Goal: Task Accomplishment & Management: Use online tool/utility

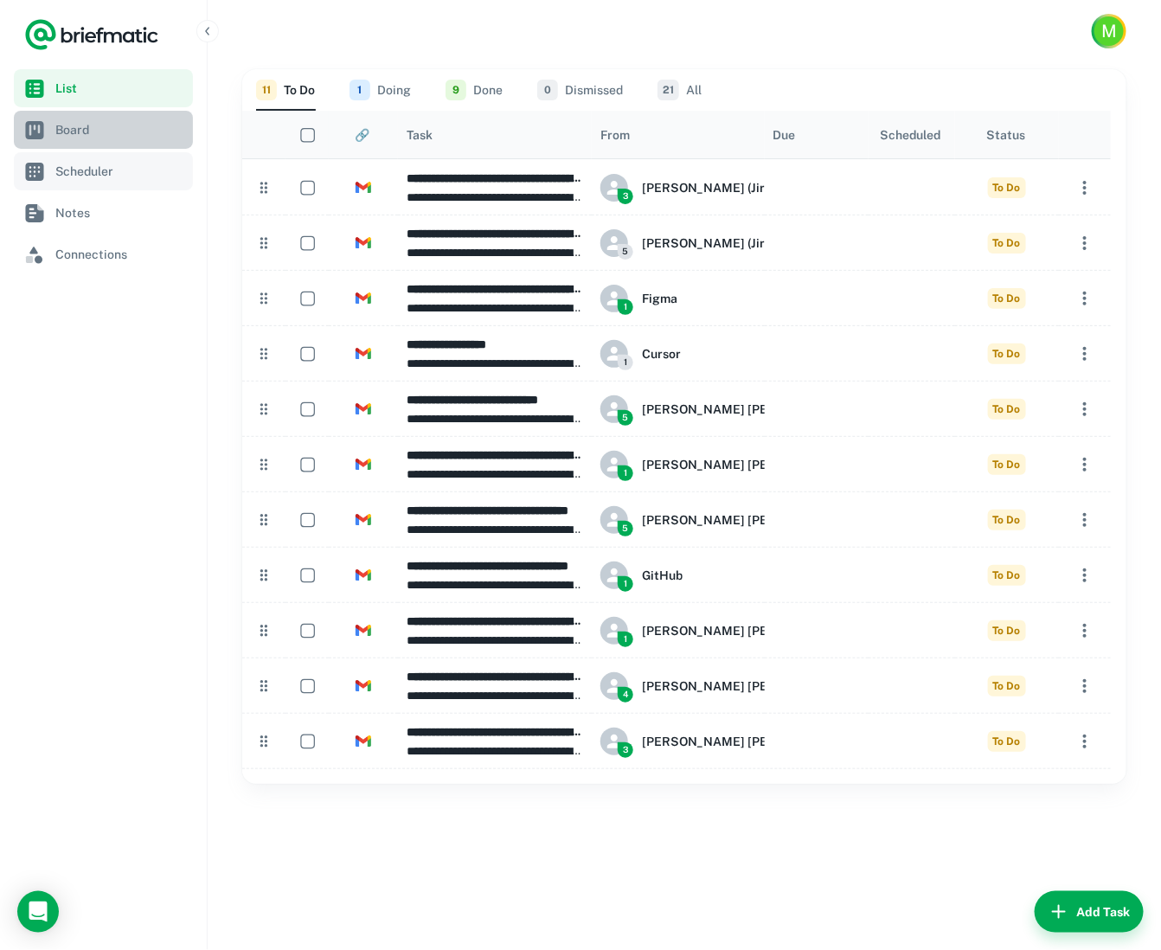
drag, startPoint x: 67, startPoint y: 132, endPoint x: 175, endPoint y: 185, distance: 120.4
click at [68, 132] on span "Board" at bounding box center [120, 129] width 131 height 19
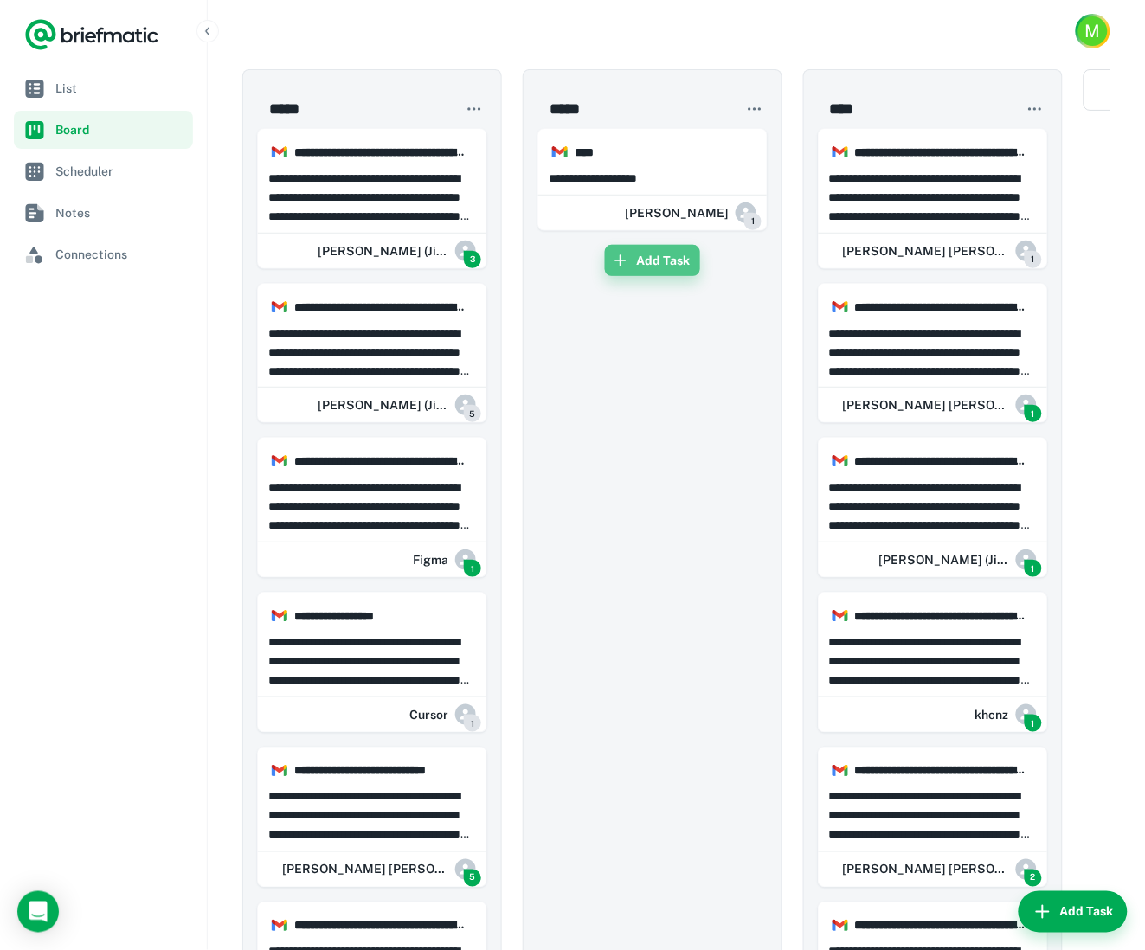
click at [677, 263] on button "Add Task" at bounding box center [652, 260] width 95 height 31
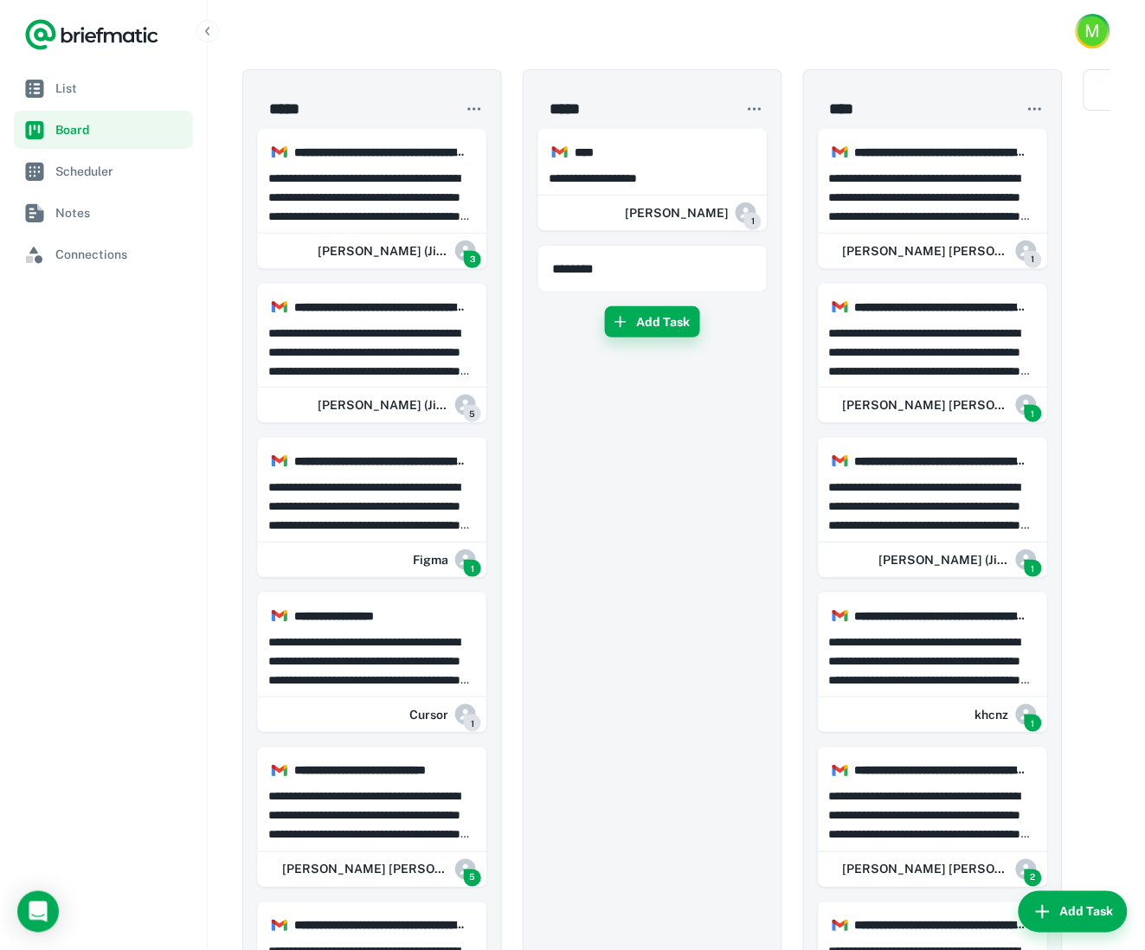
type input "********"
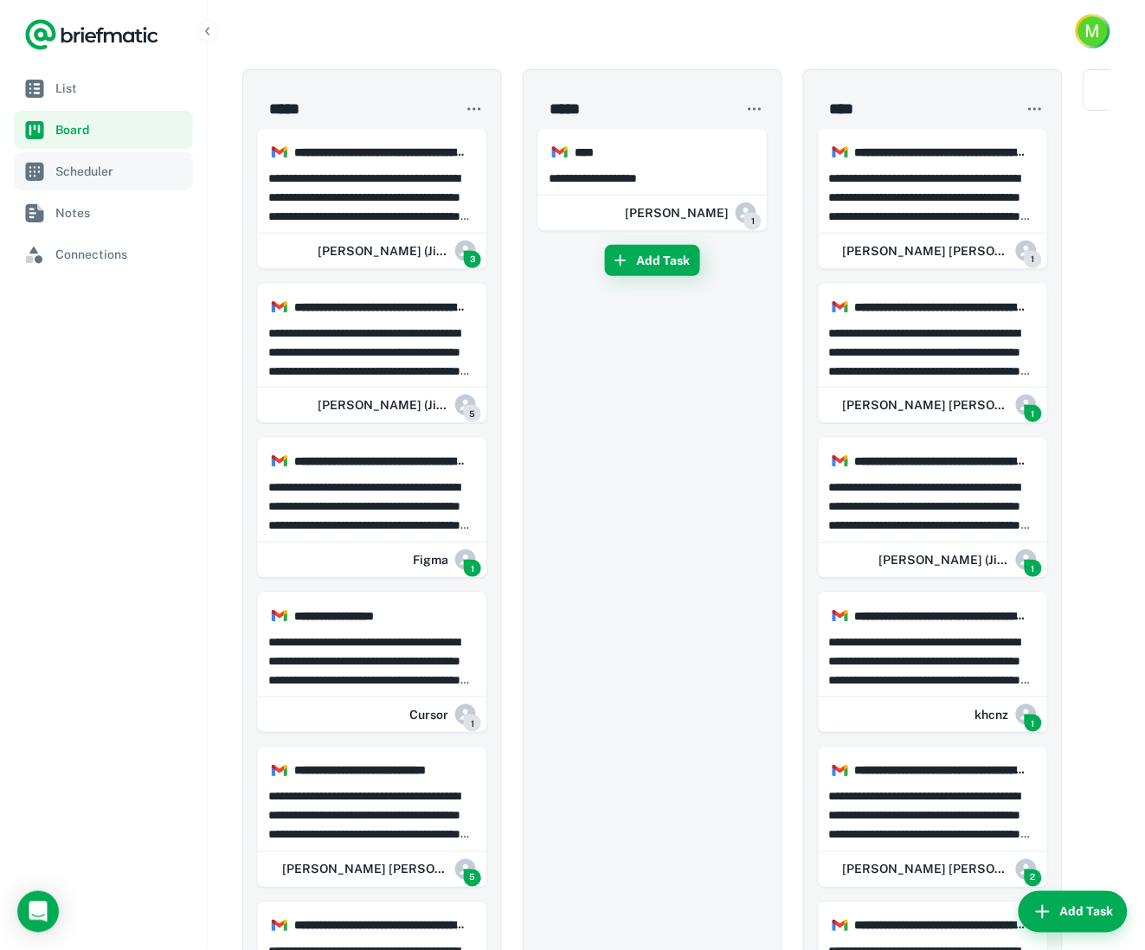
click at [102, 179] on span "Scheduler" at bounding box center [120, 171] width 131 height 19
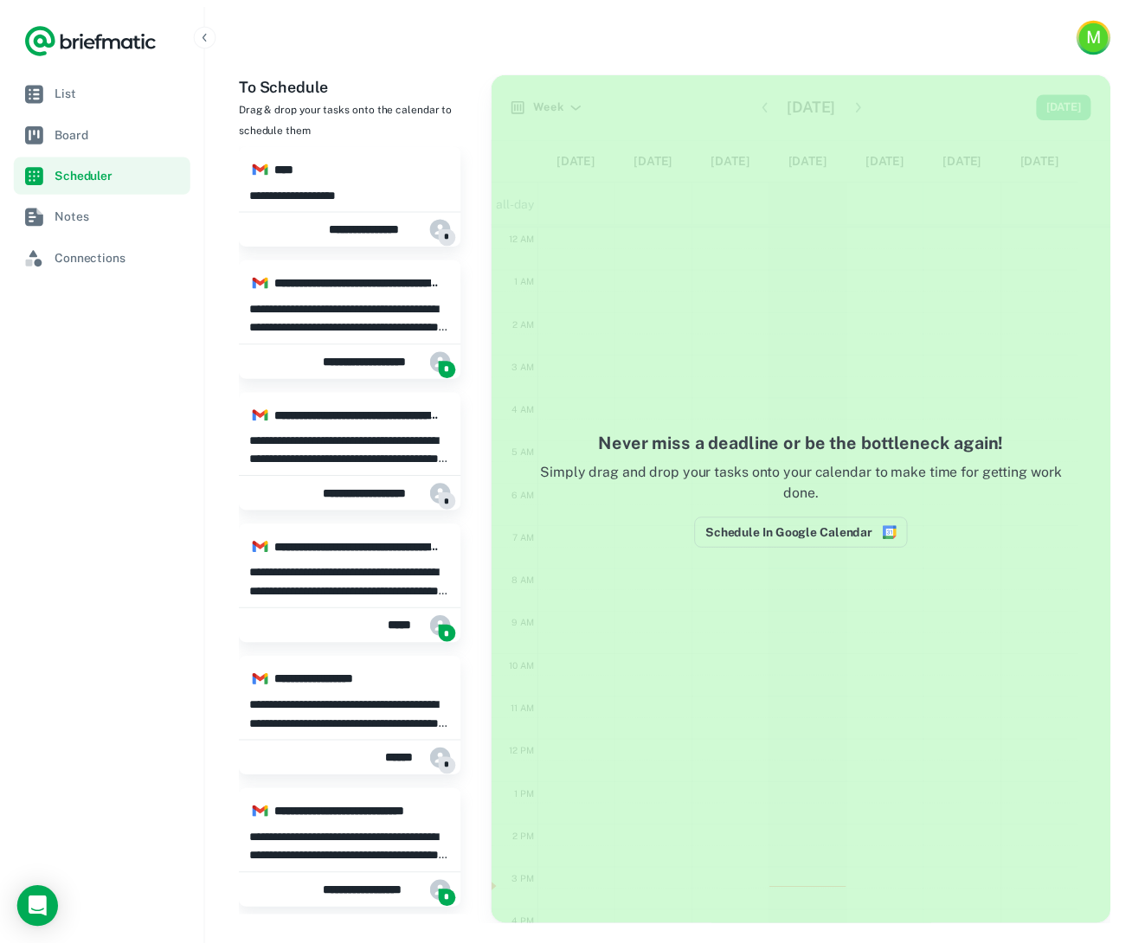
scroll to position [262, 0]
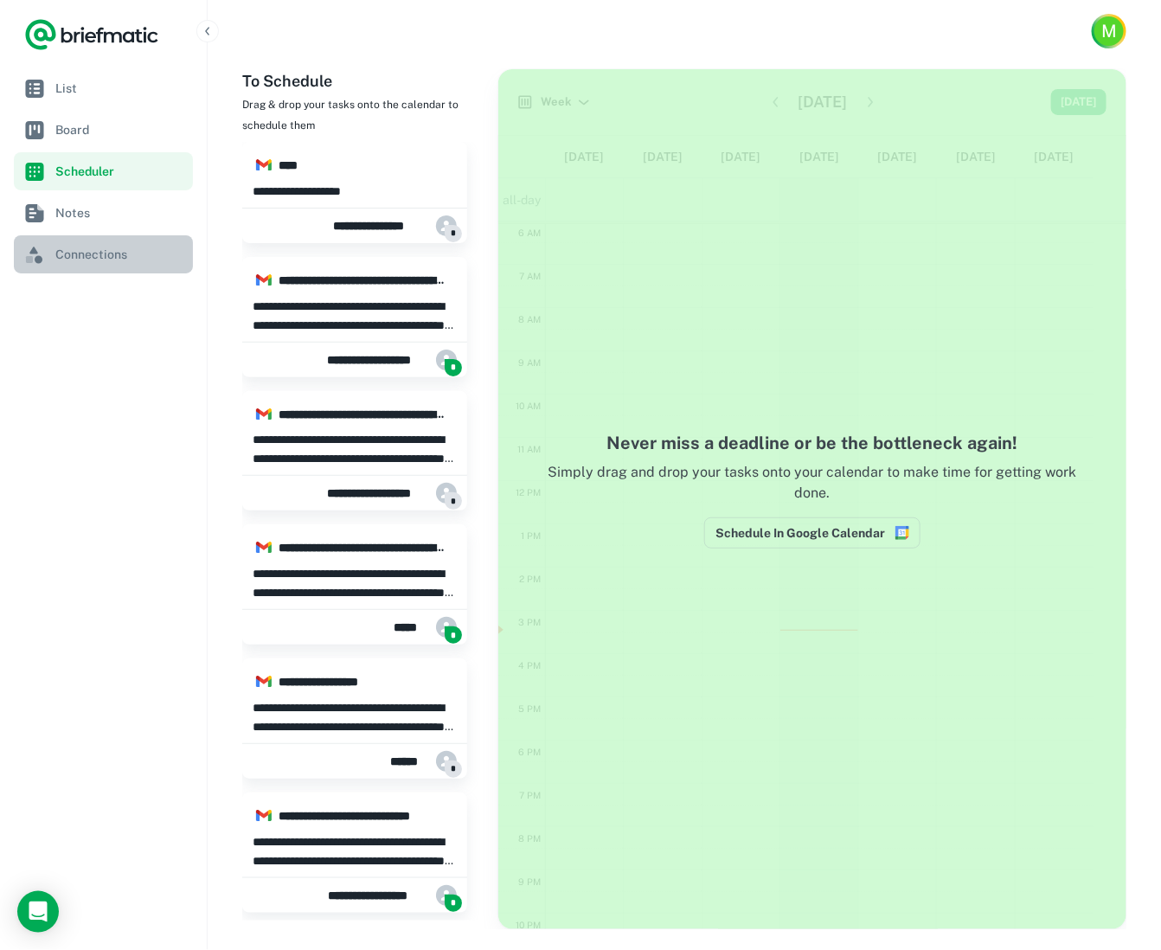
click at [97, 252] on span "Connections" at bounding box center [120, 254] width 131 height 19
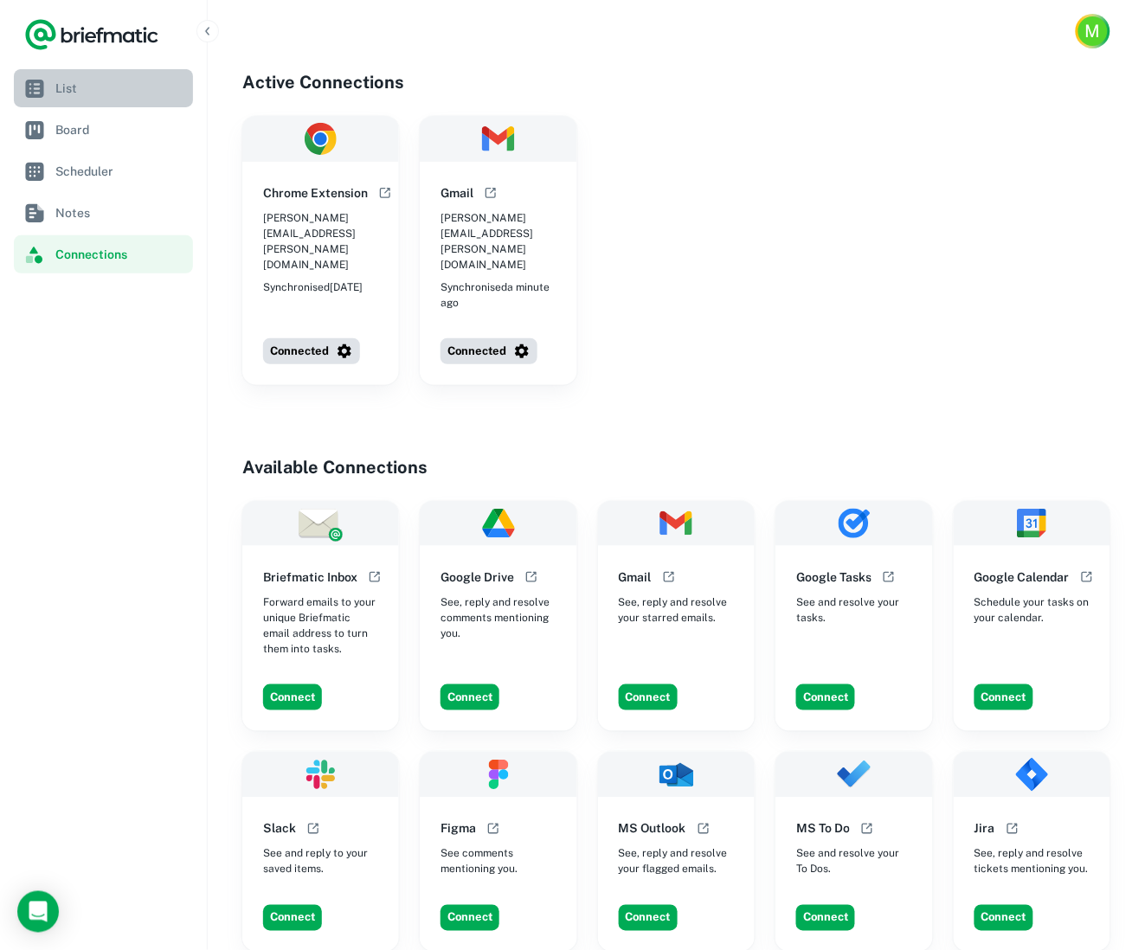
click at [103, 77] on link "List" at bounding box center [103, 88] width 179 height 38
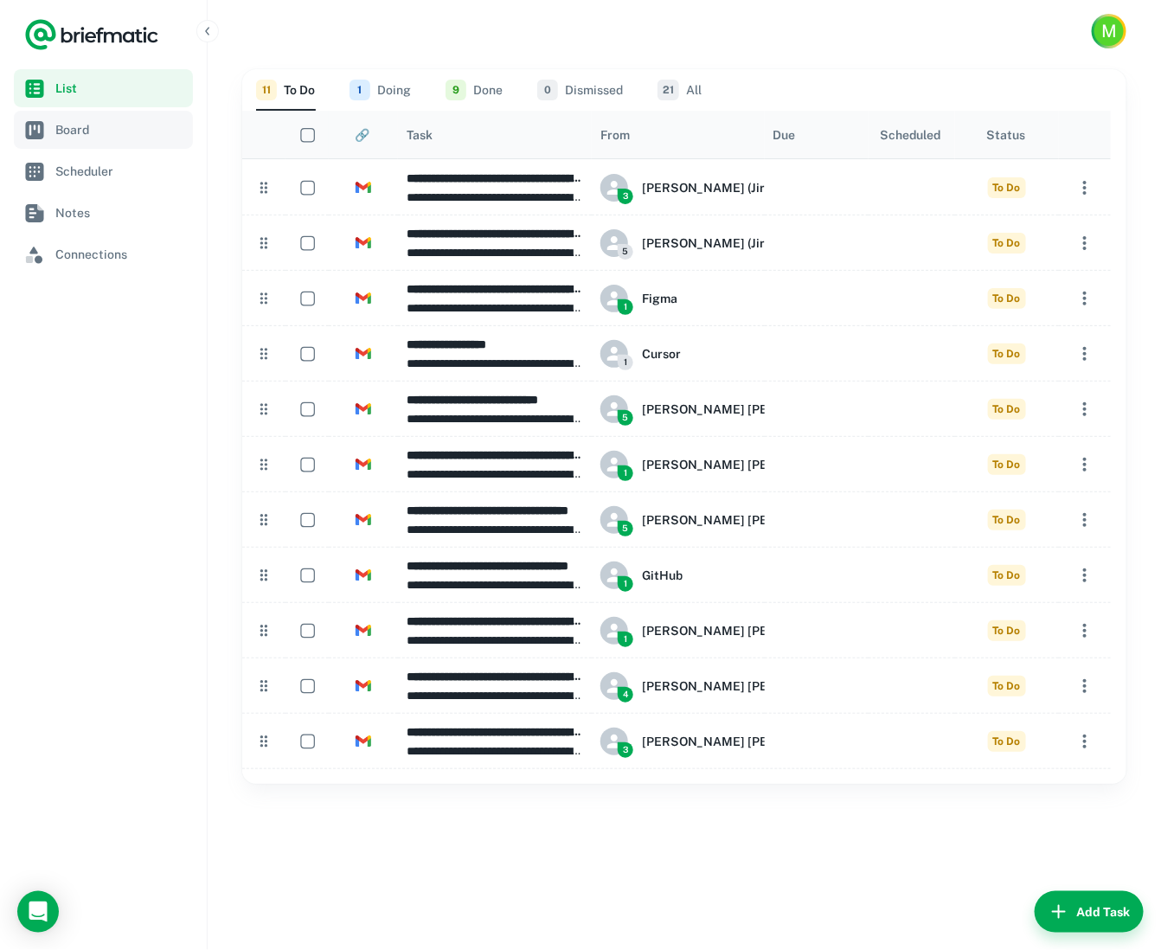
click at [81, 128] on span "Board" at bounding box center [120, 129] width 131 height 19
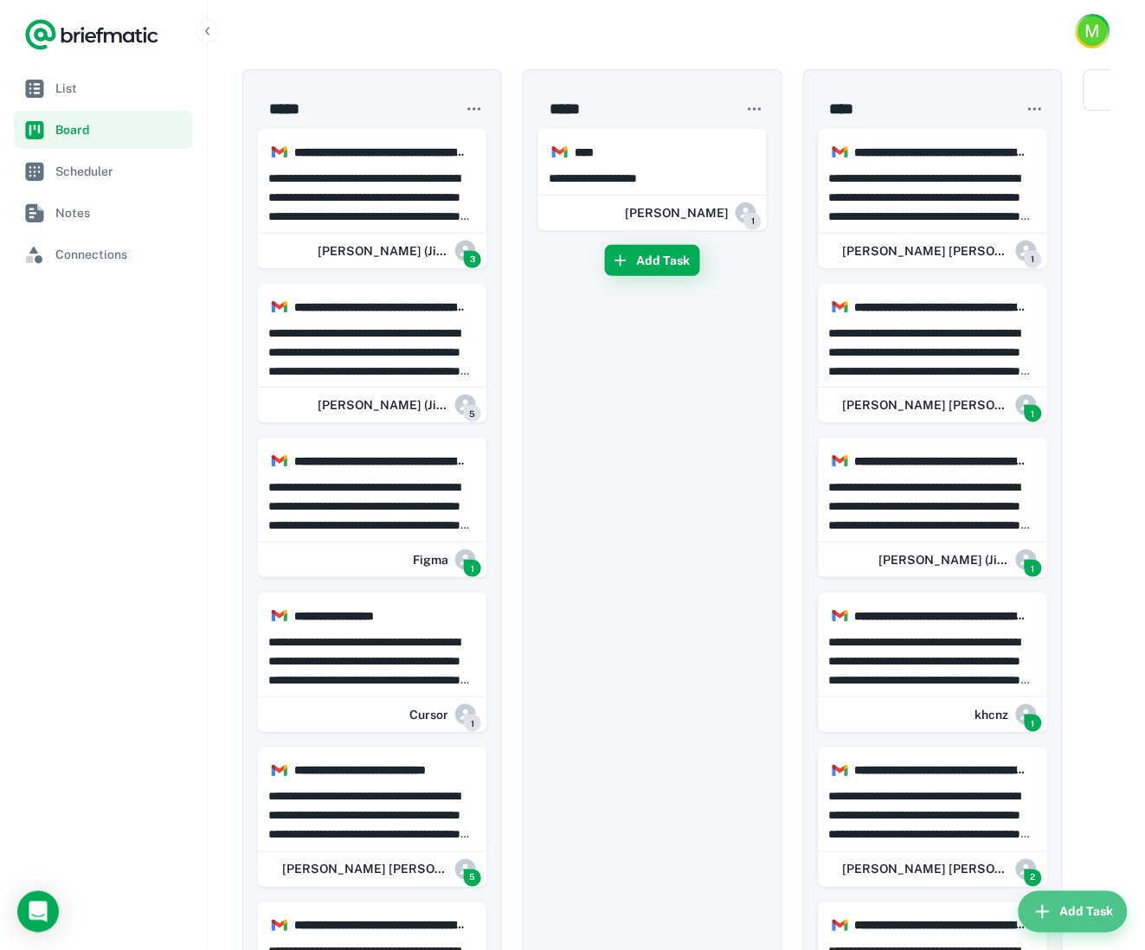
drag, startPoint x: 1090, startPoint y: 908, endPoint x: 1077, endPoint y: 894, distance: 18.4
click at [1090, 908] on button "Add Task" at bounding box center [1073, 912] width 109 height 42
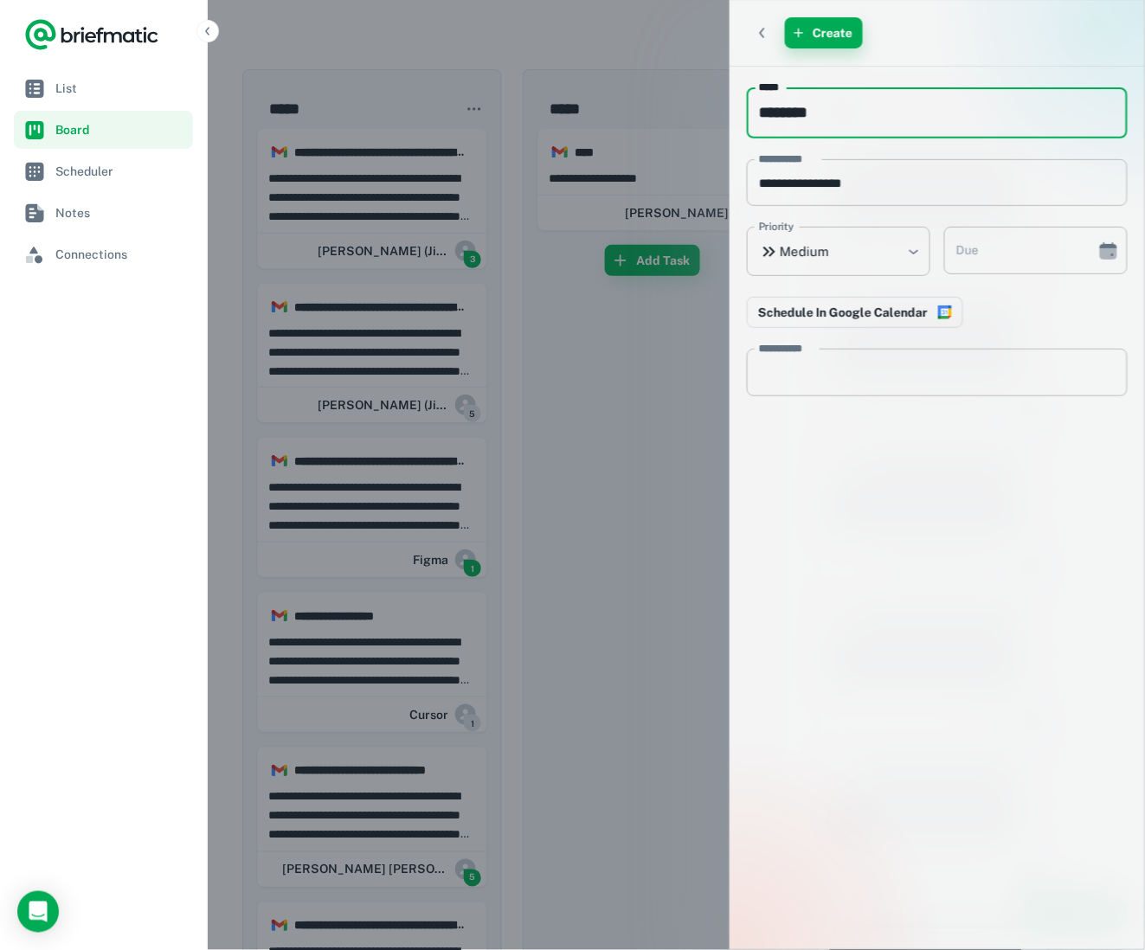
type input "********"
click at [827, 23] on button "Create" at bounding box center [824, 32] width 78 height 31
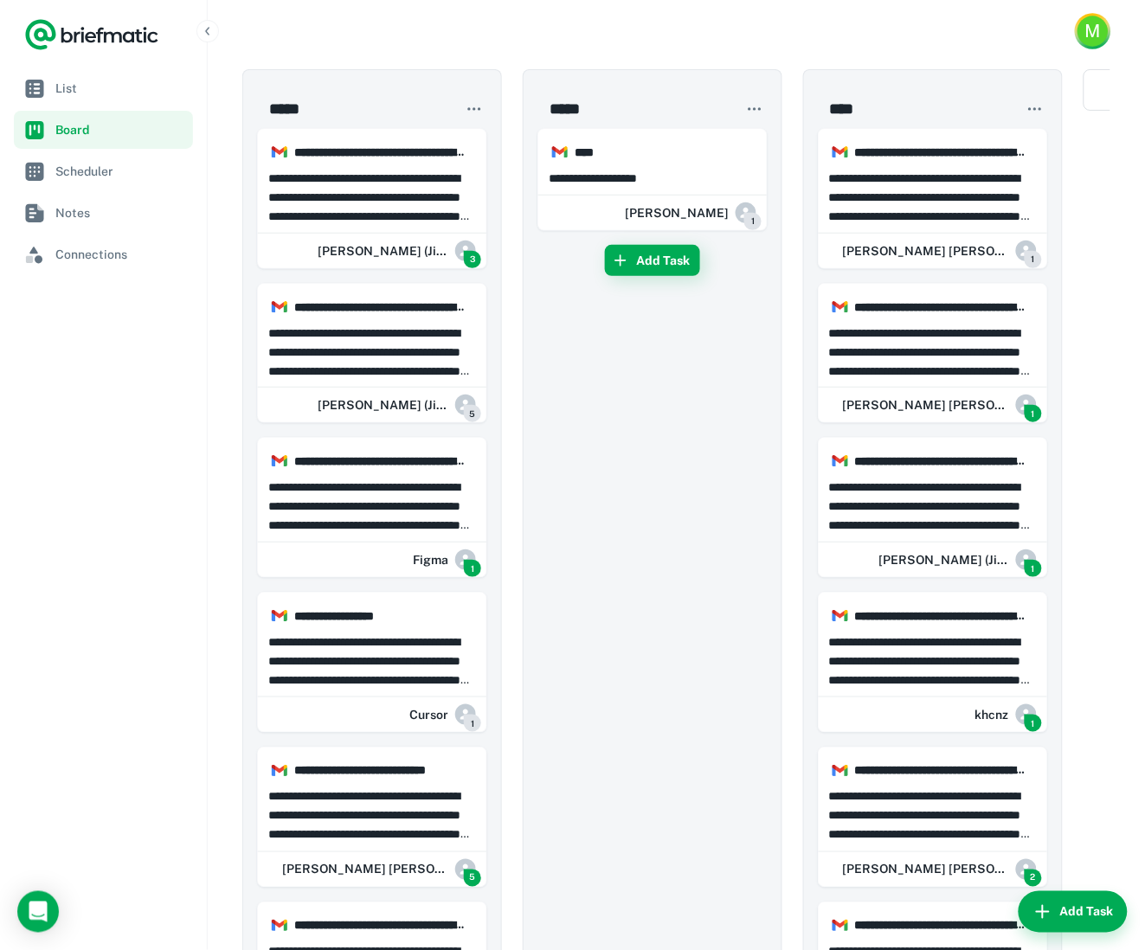
click at [1082, 29] on div "M" at bounding box center [1092, 31] width 30 height 30
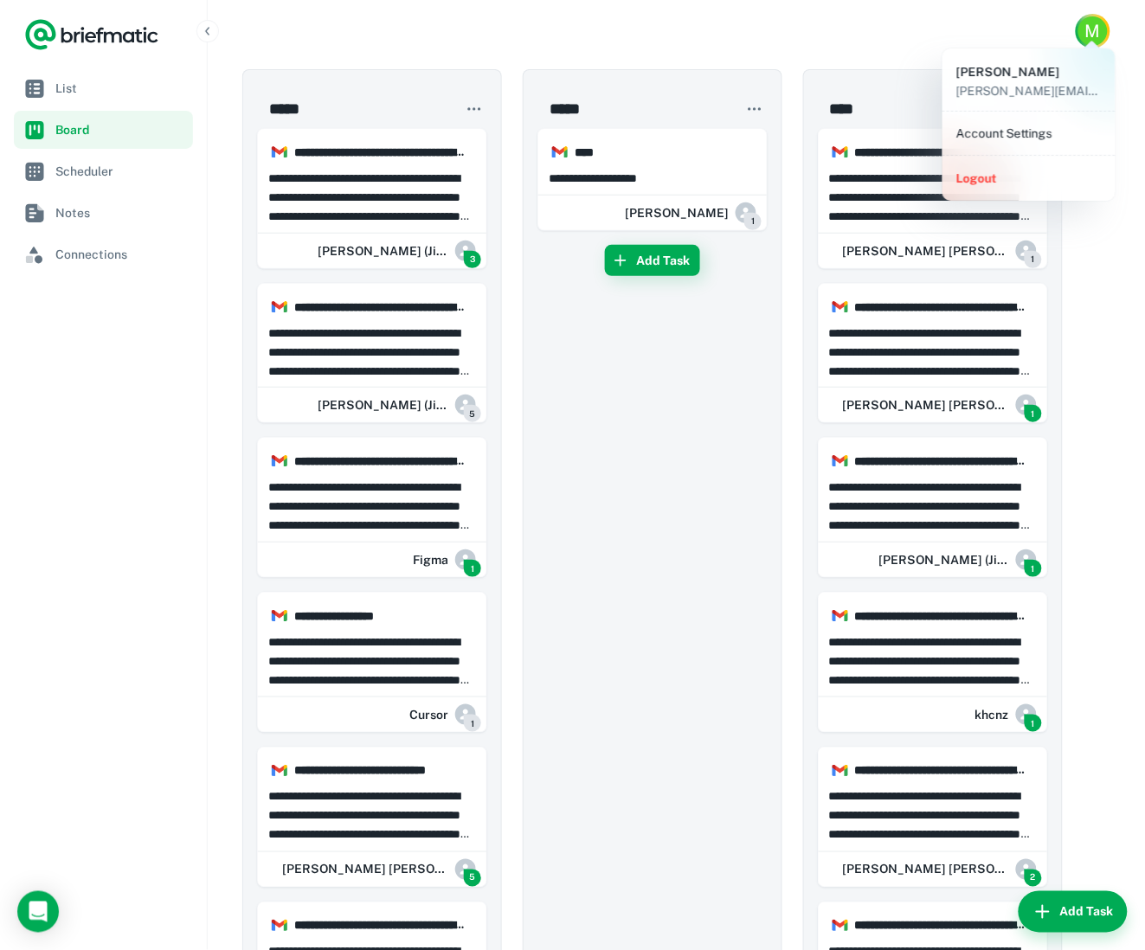
click at [1121, 321] on div at bounding box center [572, 475] width 1145 height 950
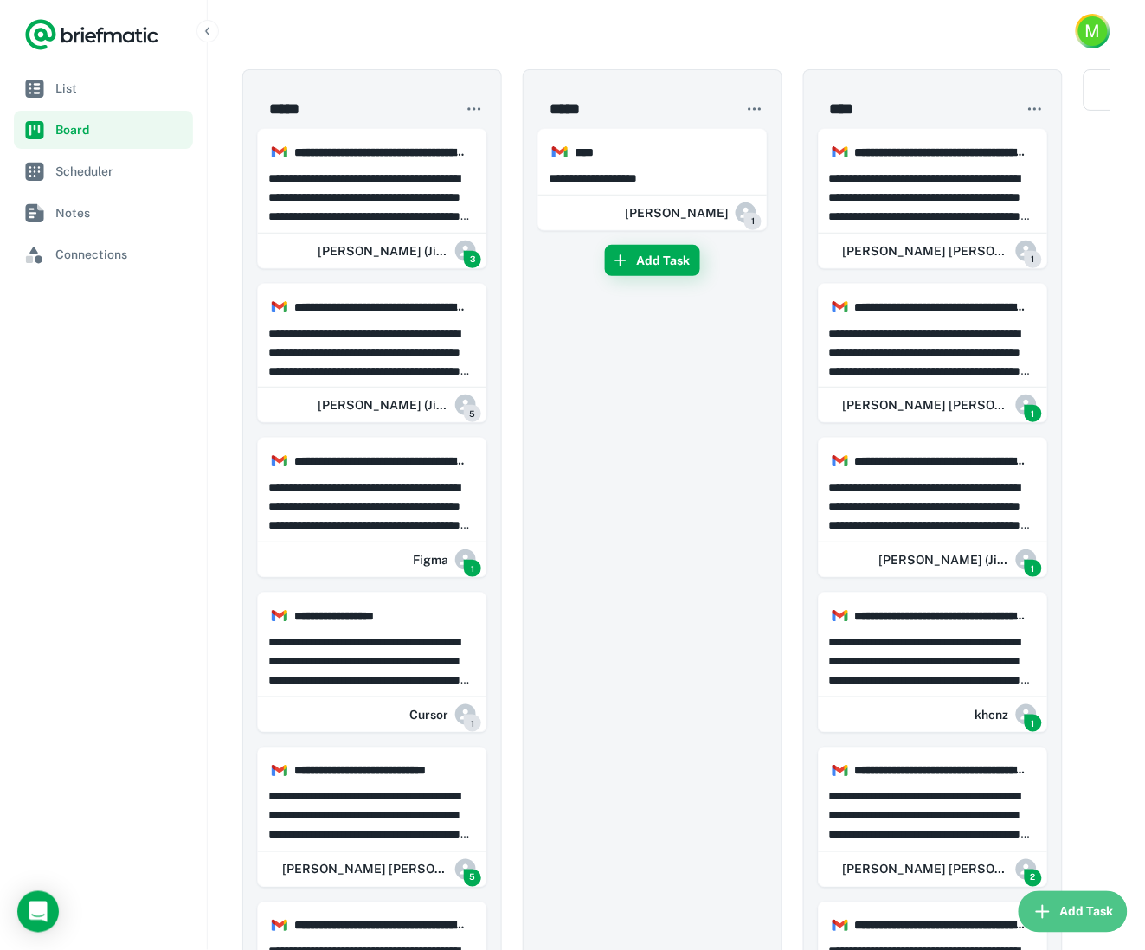
click at [1077, 914] on button "Add Task" at bounding box center [1073, 912] width 109 height 42
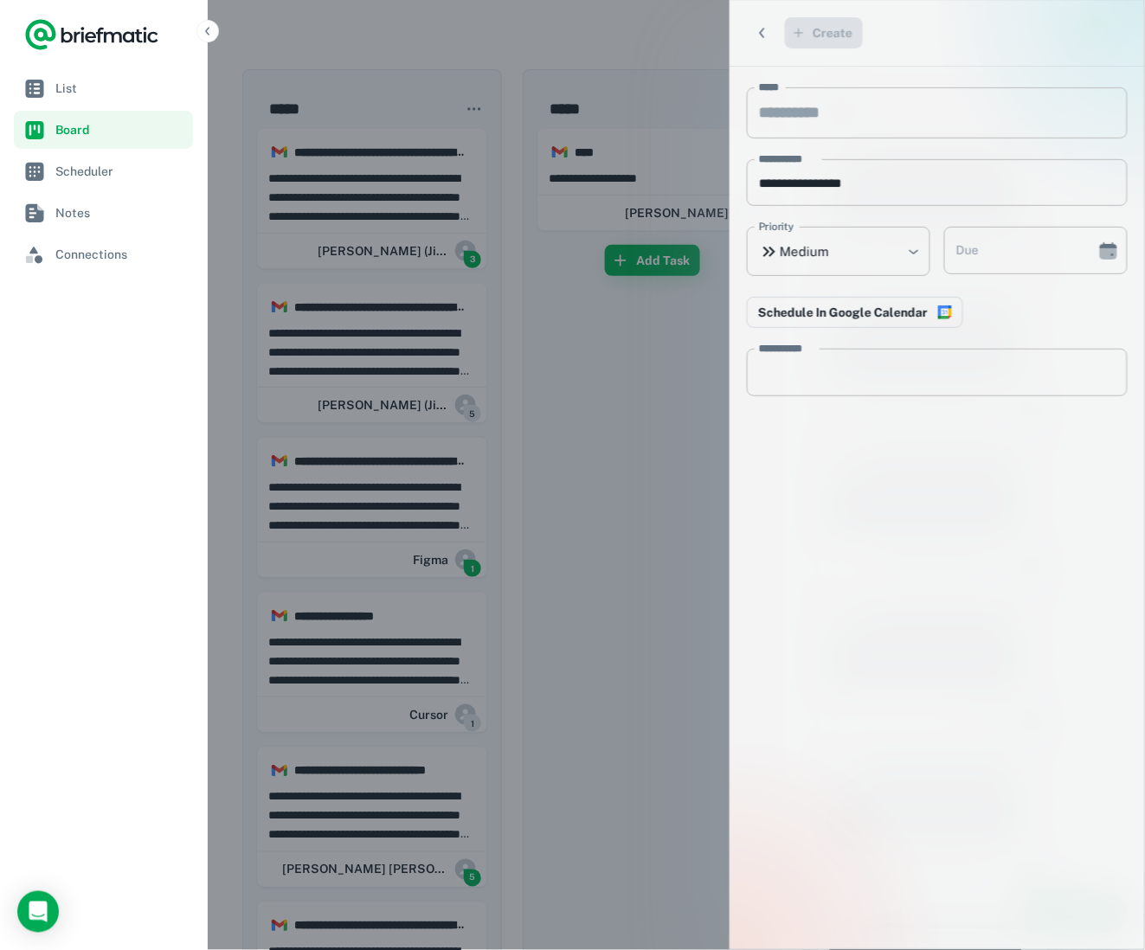
click at [621, 534] on div at bounding box center [572, 475] width 1145 height 950
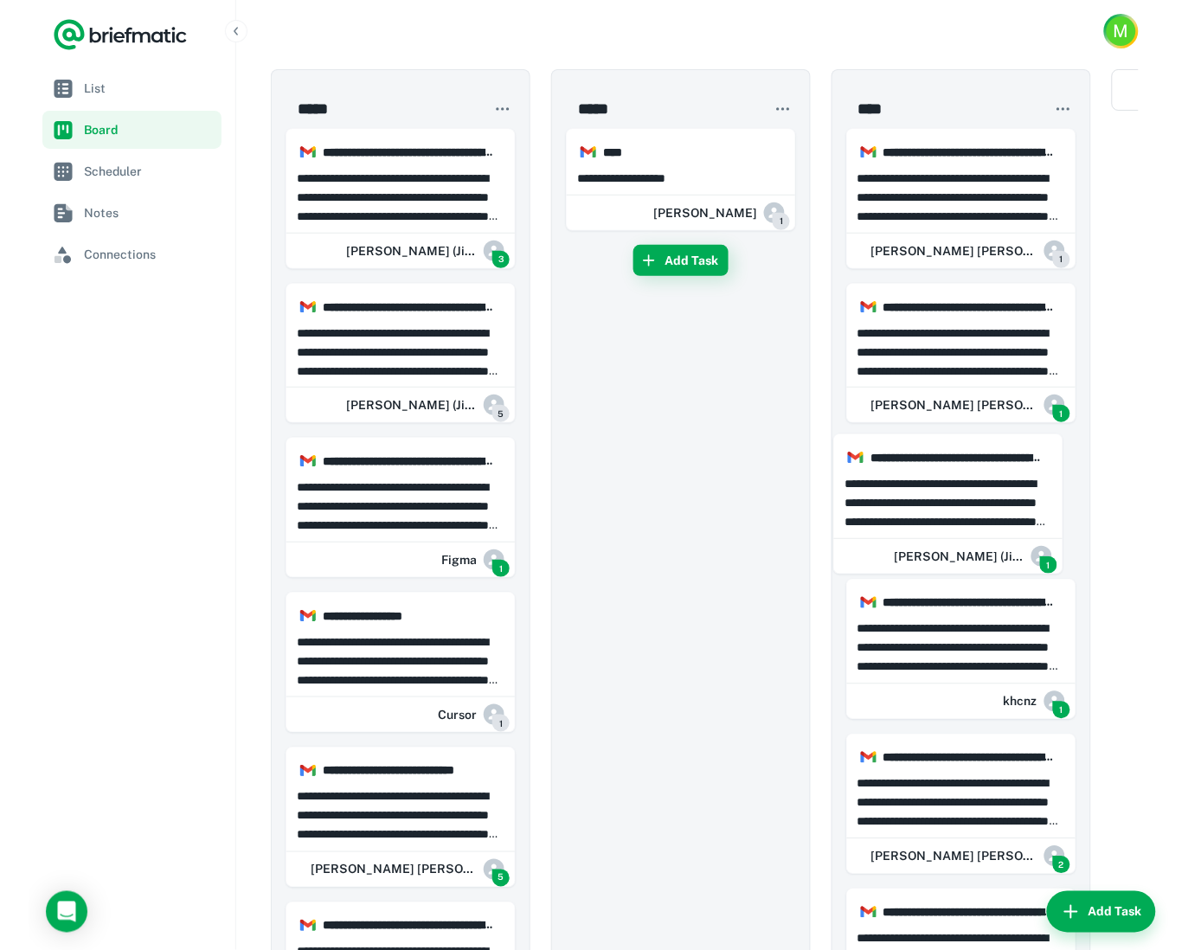
scroll to position [0, 6]
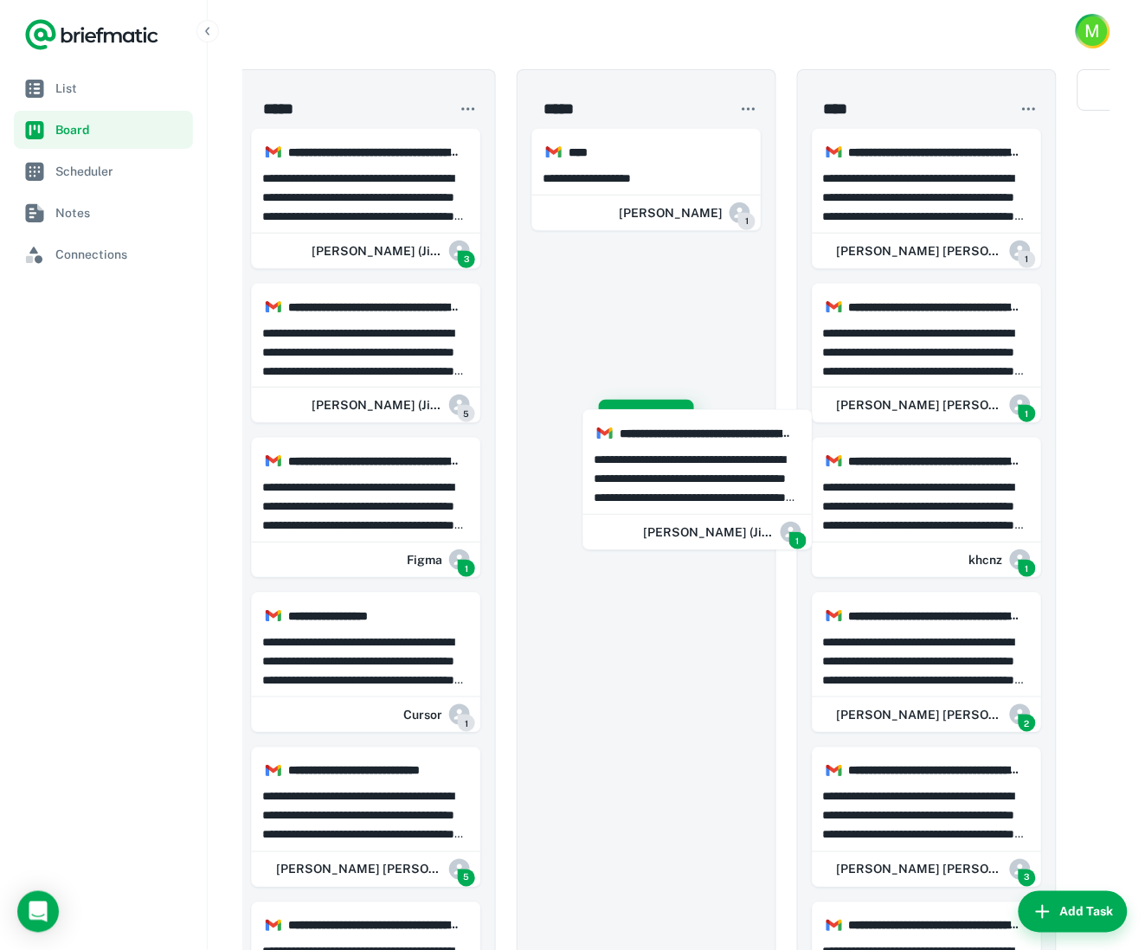
drag, startPoint x: 903, startPoint y: 499, endPoint x: 659, endPoint y: 465, distance: 246.5
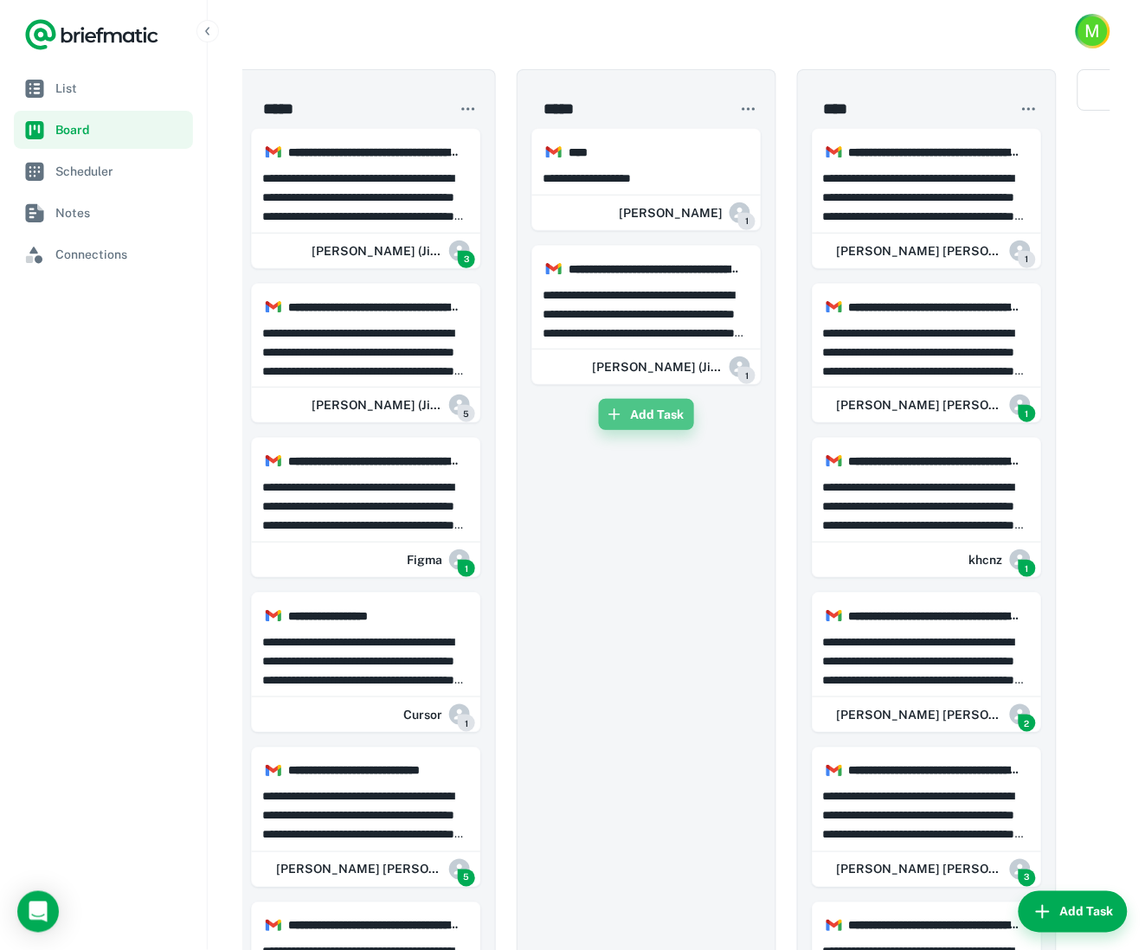
click at [618, 415] on icon "button" at bounding box center [613, 414] width 11 height 11
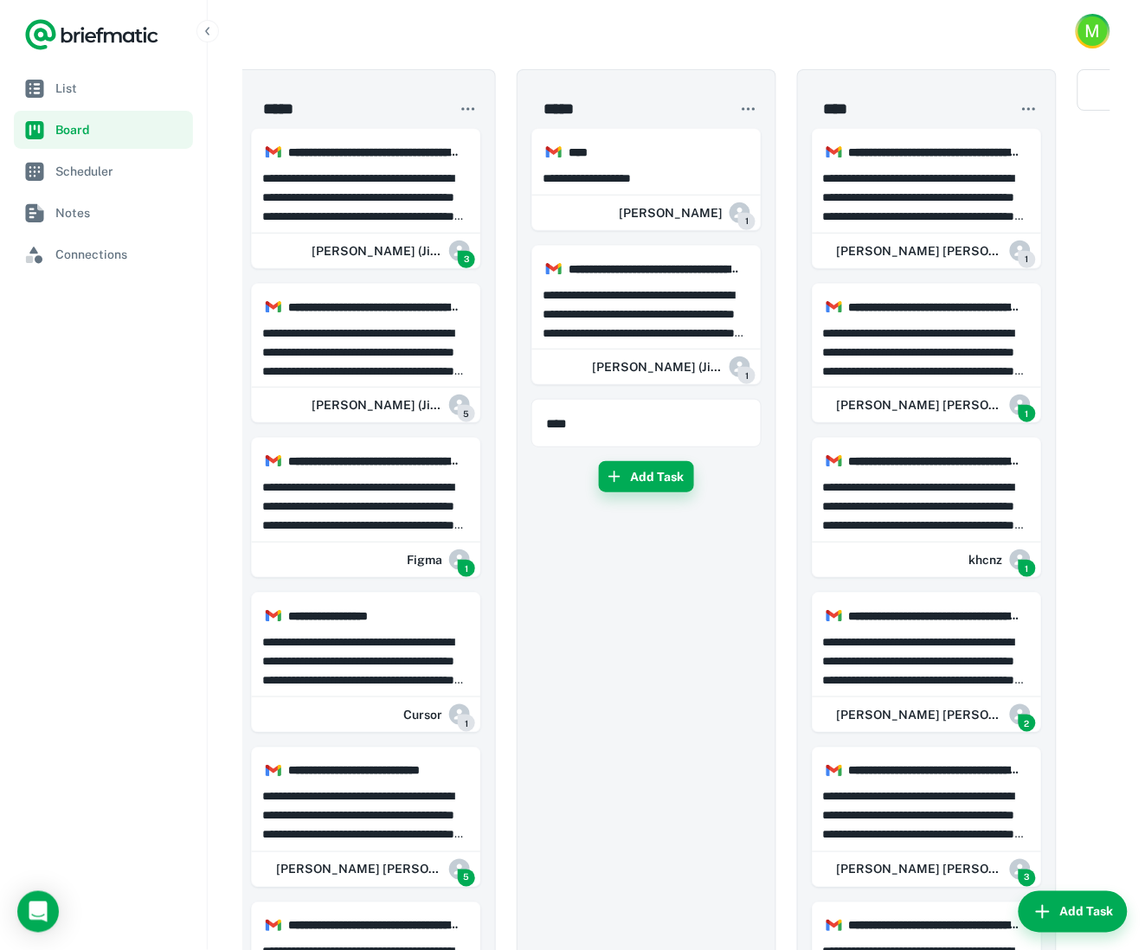
type input "****"
click at [659, 481] on button "Add Task" at bounding box center [646, 476] width 95 height 31
